Goal: Task Accomplishment & Management: Manage account settings

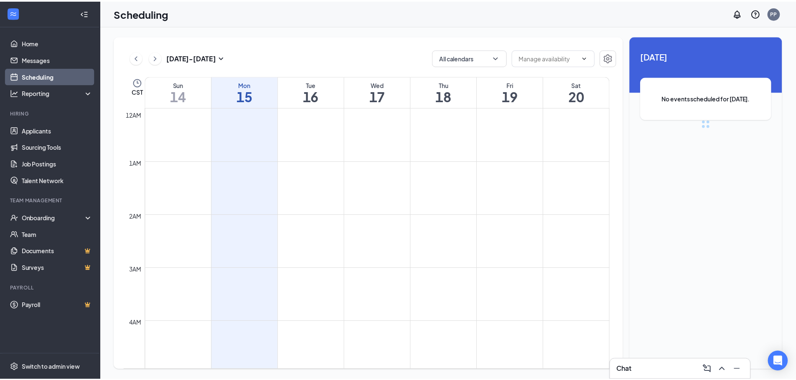
scroll to position [411, 0]
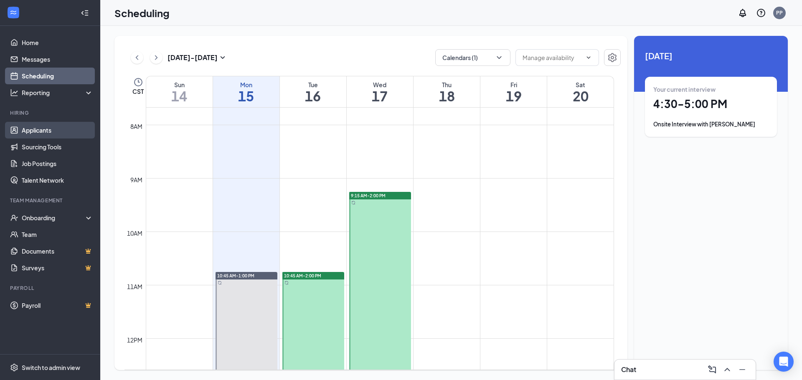
click at [42, 132] on link "Applicants" at bounding box center [57, 130] width 71 height 17
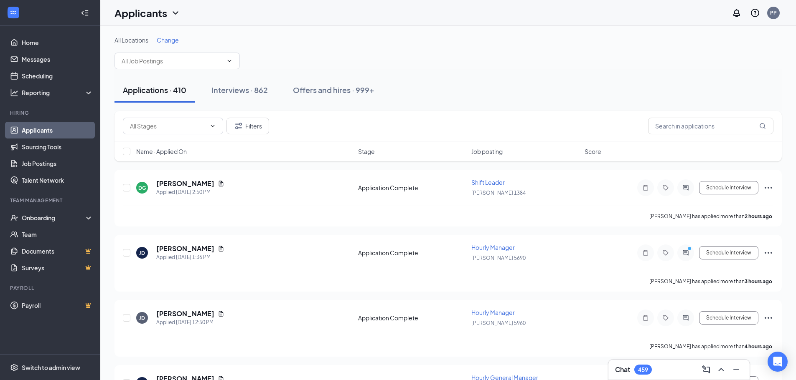
click at [171, 42] on span "Change" at bounding box center [168, 40] width 22 height 8
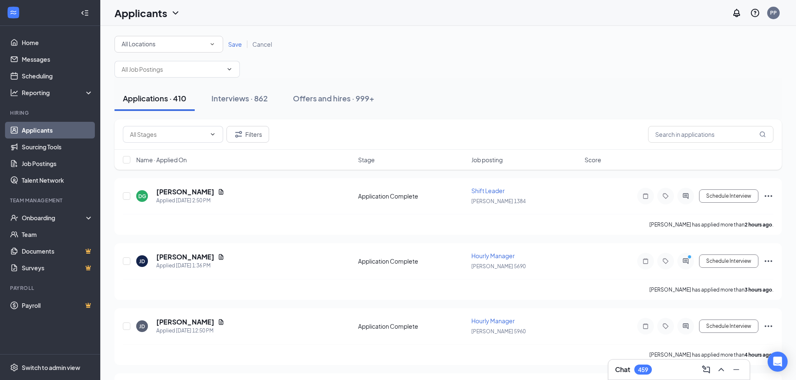
click at [211, 43] on icon "SmallChevronDown" at bounding box center [212, 45] width 8 height 8
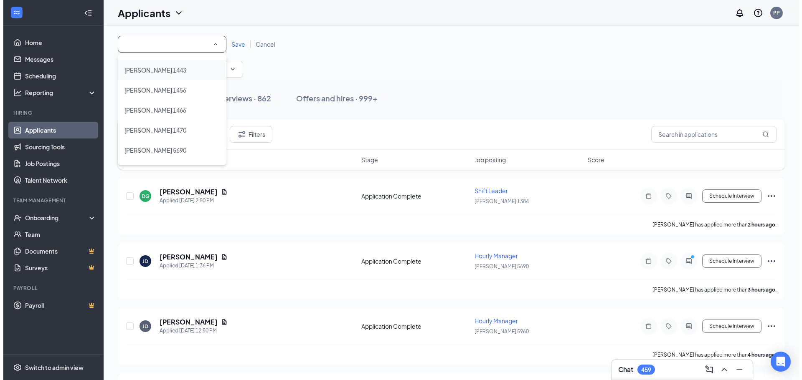
scroll to position [375, 0]
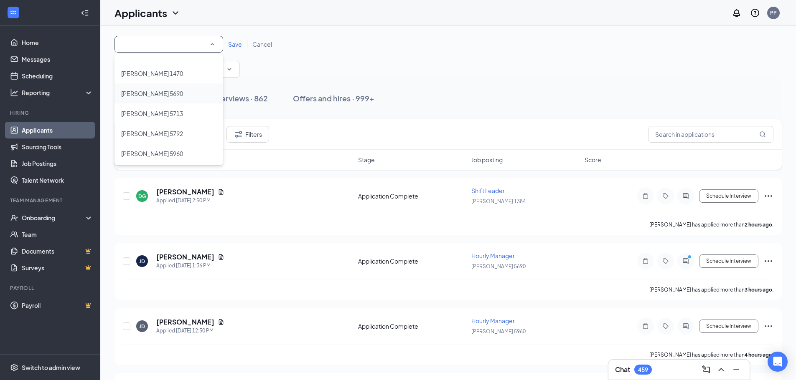
click at [157, 93] on span "[PERSON_NAME] 5690" at bounding box center [152, 94] width 62 height 8
click at [231, 46] on span "Save" at bounding box center [235, 45] width 14 height 8
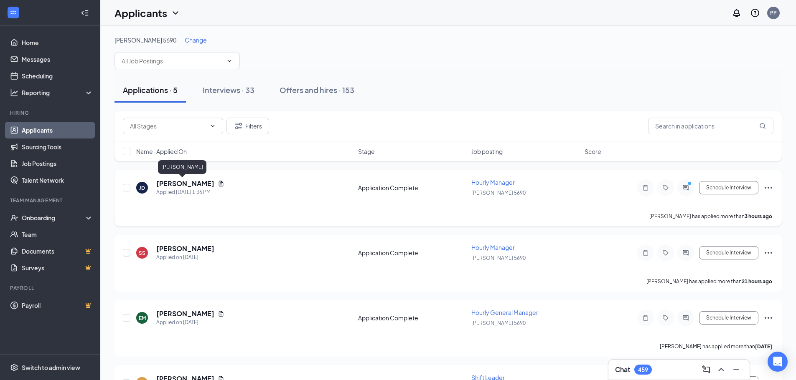
click at [171, 185] on h5 "[PERSON_NAME]" at bounding box center [185, 183] width 58 height 9
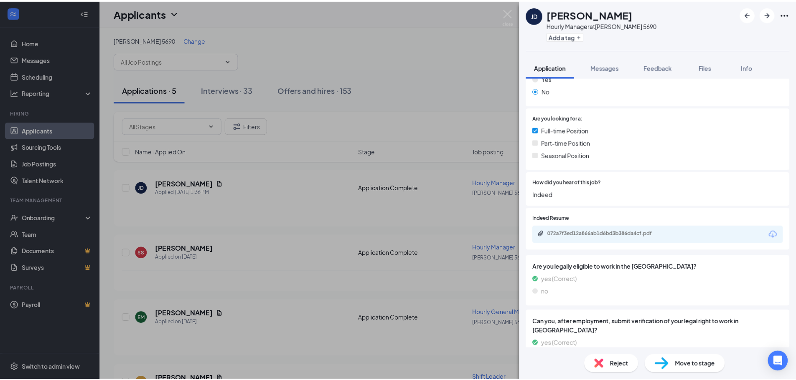
scroll to position [459, 0]
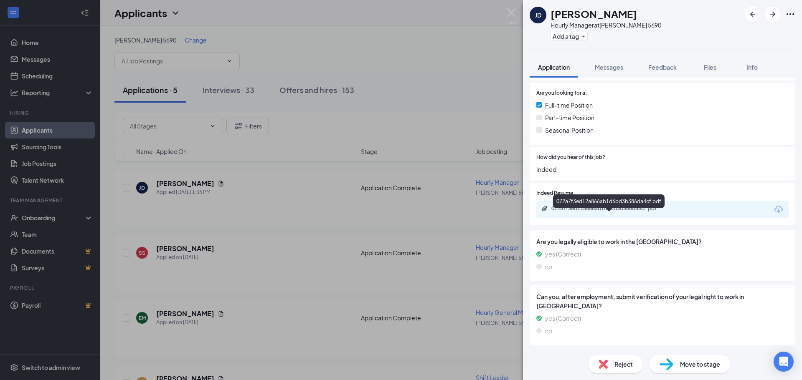
click at [590, 212] on div "072a7f3ed12a866ab1d6bd3b386da4cf.pdf" at bounding box center [609, 208] width 117 height 7
click at [513, 13] on img at bounding box center [511, 16] width 10 height 16
